Goal: Information Seeking & Learning: Learn about a topic

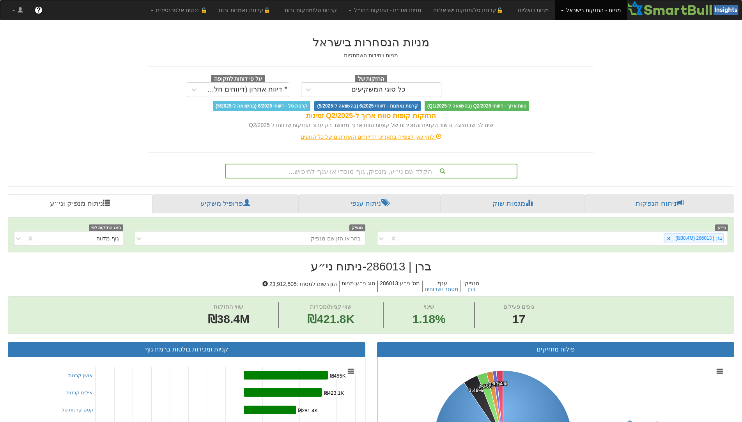
click at [372, 173] on div "הקלד שם ני״ע, מנפיק, גוף מוסדי או ענף לחיפוש..." at bounding box center [371, 170] width 291 height 13
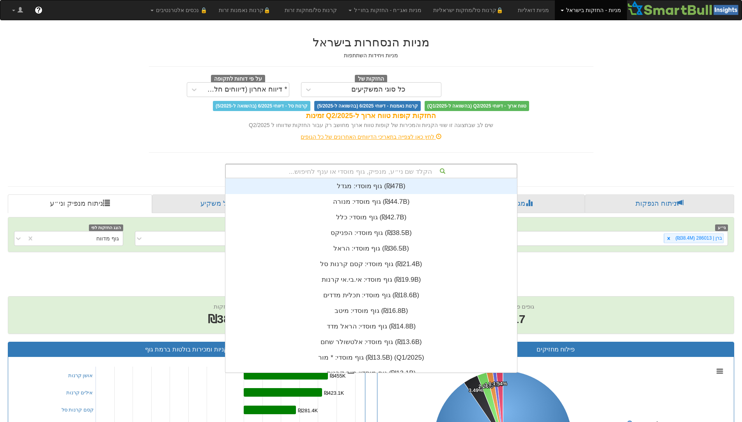
scroll to position [194, 0]
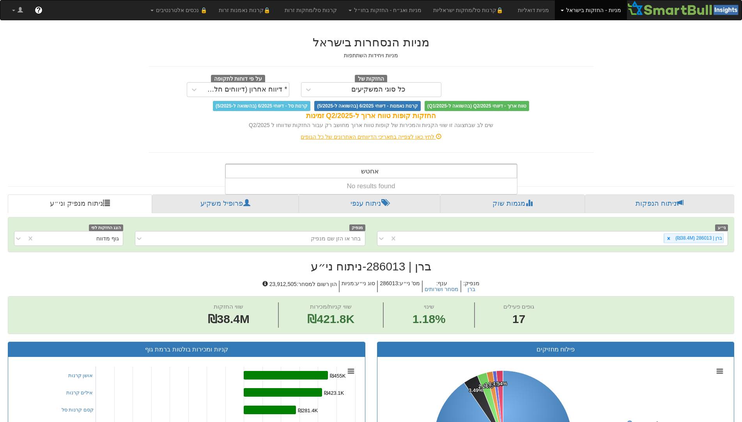
click at [358, 167] on div "אחטש אחטש" at bounding box center [369, 170] width 25 height 13
click at [368, 170] on input "אחטש" at bounding box center [369, 172] width 17 height 16
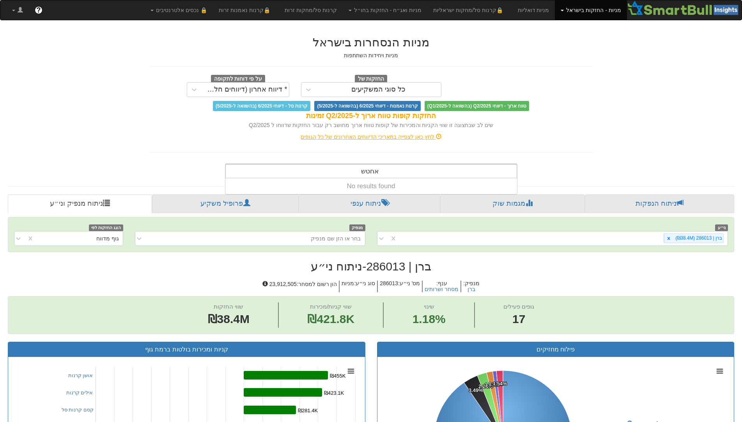
click at [368, 170] on input "אחטש" at bounding box center [369, 172] width 17 height 16
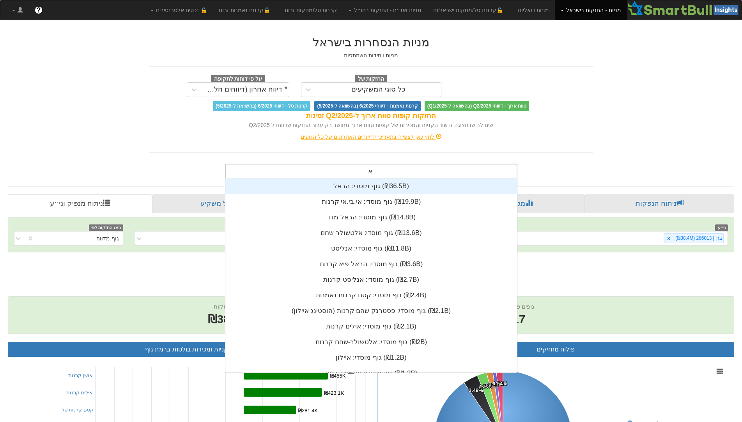
scroll to position [7, 0]
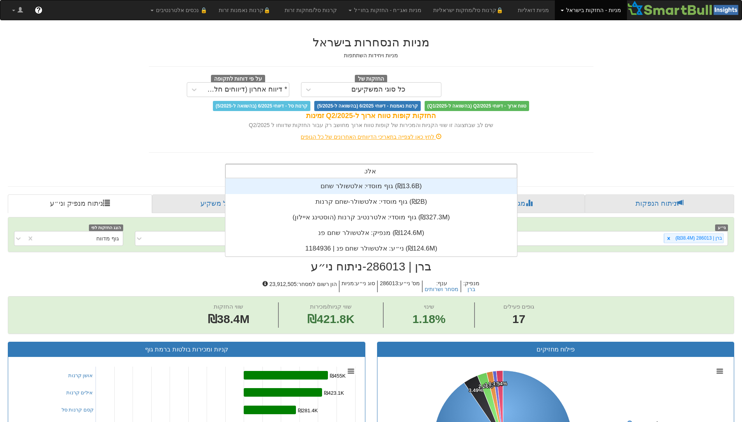
type input "אלטש"
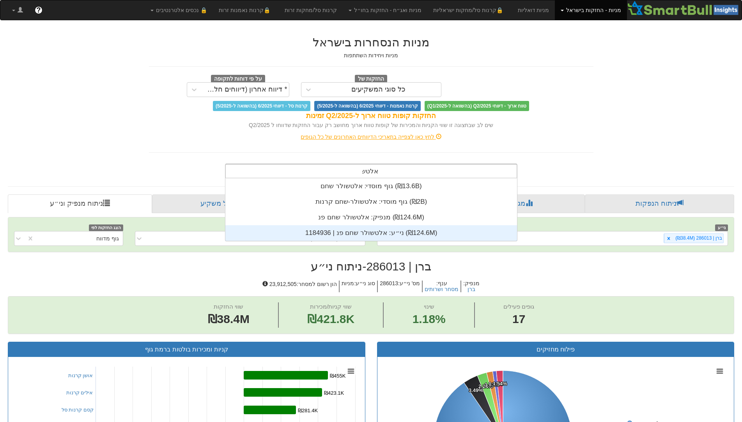
click at [381, 229] on div "ני״ע: ‏אלטשולר שחם פנ | 1184936 ‎(₪124.6M)‎" at bounding box center [370, 233] width 291 height 16
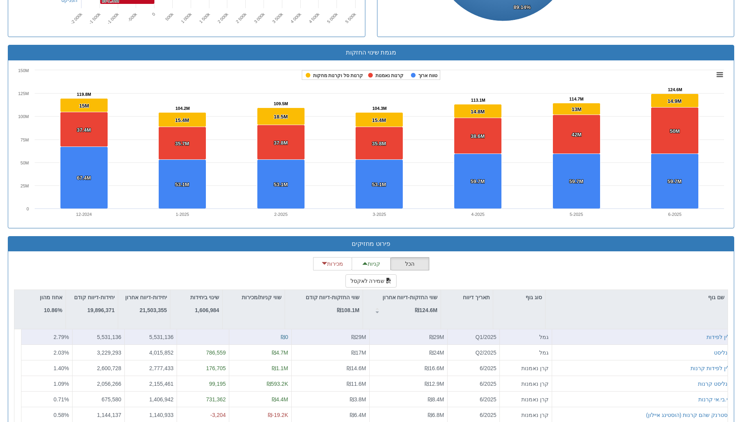
scroll to position [527, 0]
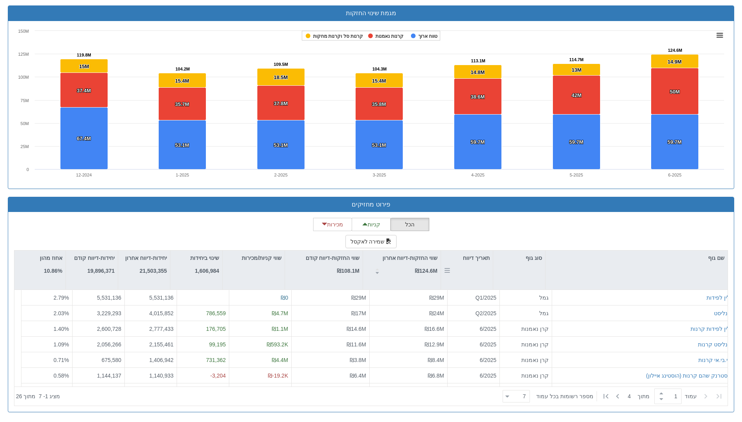
click at [486, 267] on div "תאריך דיווח" at bounding box center [467, 270] width 52 height 39
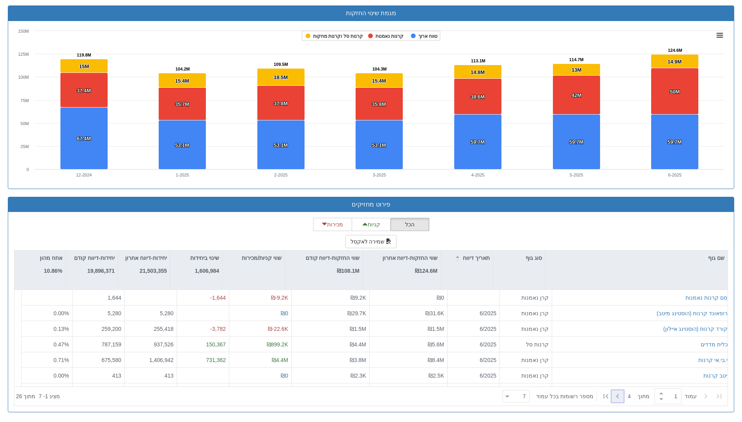
click at [616, 397] on icon at bounding box center [617, 396] width 3 height 5
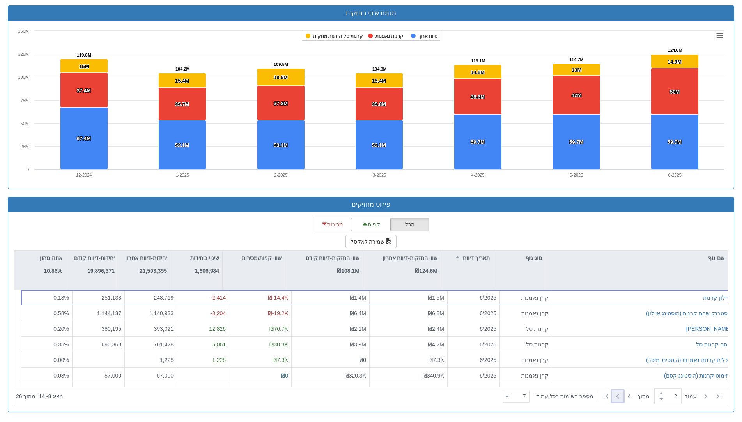
click at [616, 397] on icon at bounding box center [617, 396] width 9 height 9
type input "4"
